Goal: Task Accomplishment & Management: Complete application form

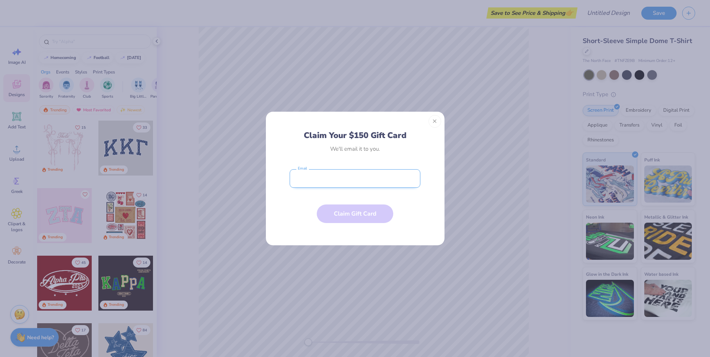
click at [313, 180] on input "email" at bounding box center [355, 178] width 131 height 19
type input "[EMAIL_ADDRESS][DOMAIN_NAME]"
click at [352, 214] on button "Claim Gift Card" at bounding box center [355, 212] width 76 height 19
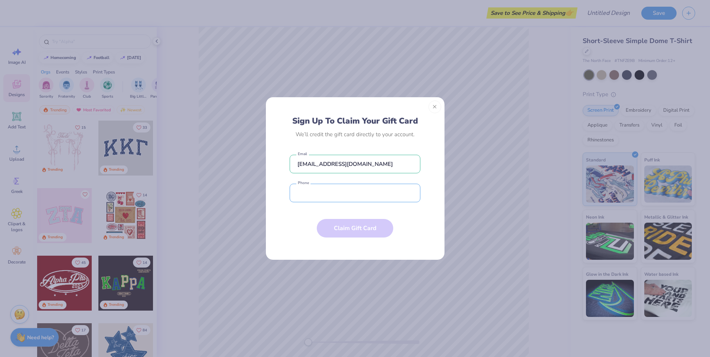
click at [317, 195] on input "tel" at bounding box center [355, 193] width 131 height 19
type input "[PHONE_NUMBER]"
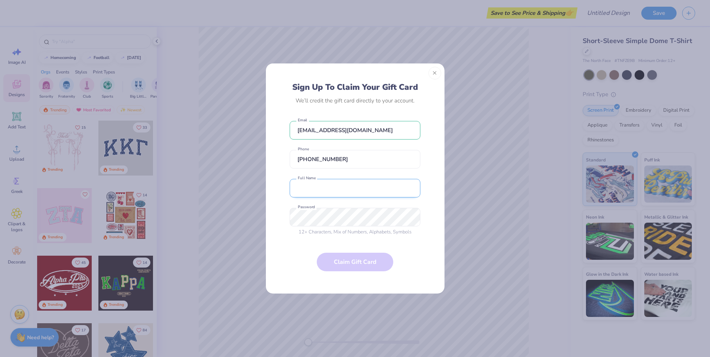
click at [324, 185] on input "text" at bounding box center [355, 188] width 131 height 19
type input "[PERSON_NAME]"
click at [435, 72] on button "Close" at bounding box center [435, 73] width 13 height 13
